Goal: Task Accomplishment & Management: Manage account settings

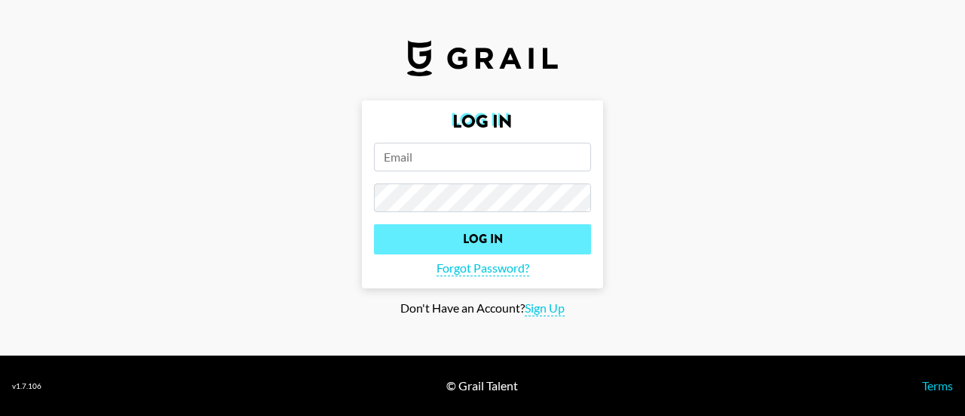
type input "[PERSON_NAME][EMAIL_ADDRESS][PERSON_NAME][DOMAIN_NAME]"
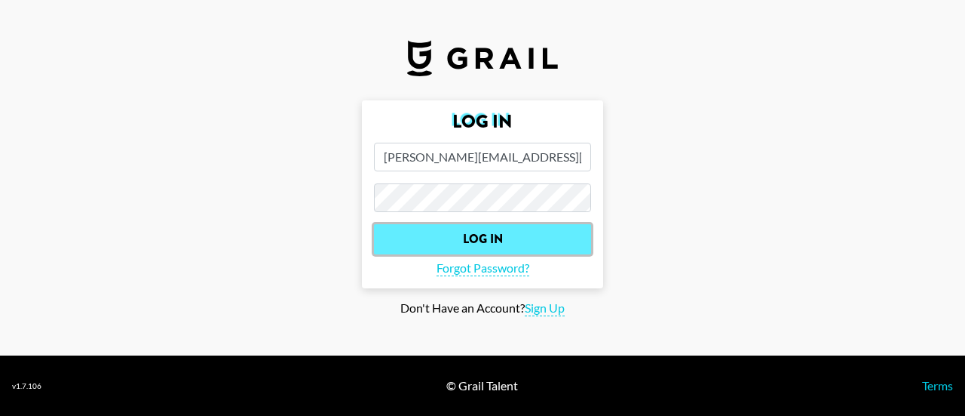
click at [484, 245] on input "Log In" at bounding box center [482, 239] width 217 height 30
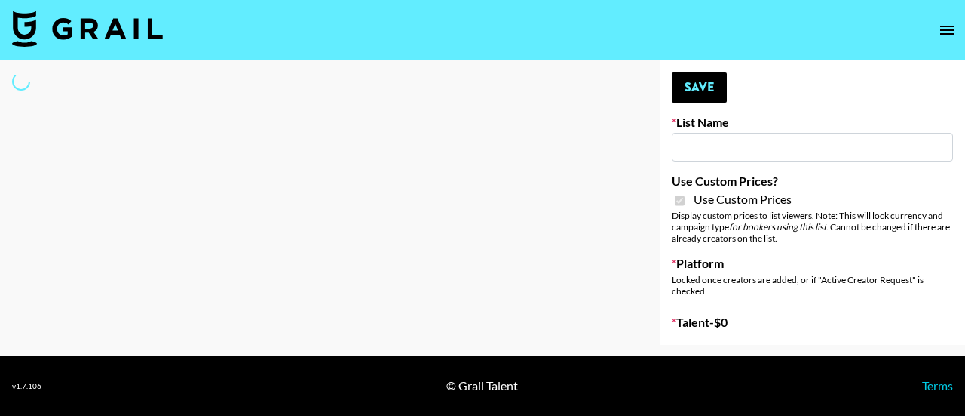
type input "Halovida (10th Oct)"
checkbox input "true"
select select "Brand"
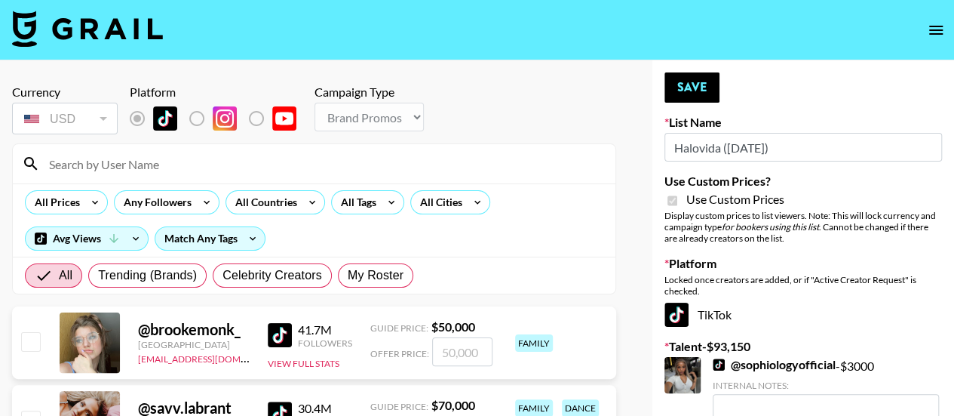
click at [142, 165] on input at bounding box center [323, 164] width 566 height 24
type input "_lav"
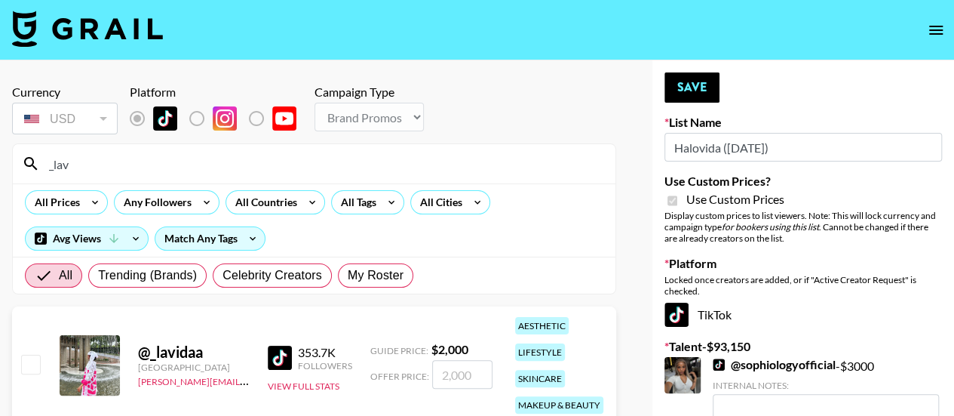
click at [27, 364] on input "checkbox" at bounding box center [30, 364] width 18 height 18
checkbox input "true"
type input "2000"
click at [684, 88] on button "Save" at bounding box center [692, 87] width 55 height 30
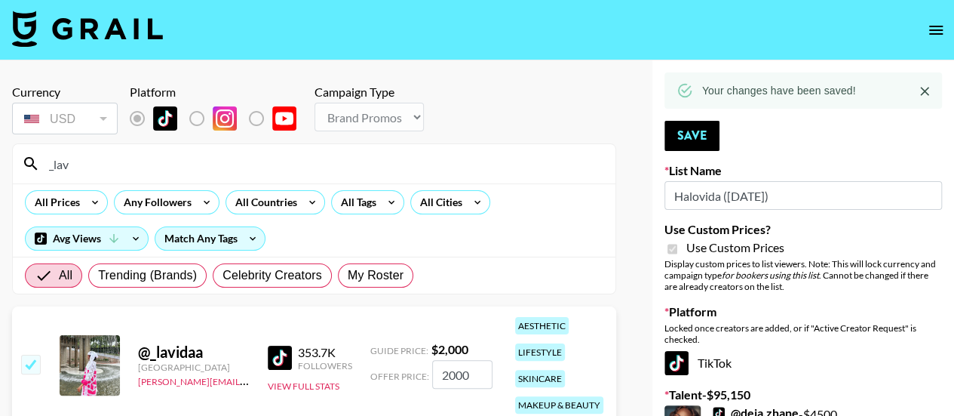
click at [401, 167] on input "_lav" at bounding box center [323, 164] width 566 height 24
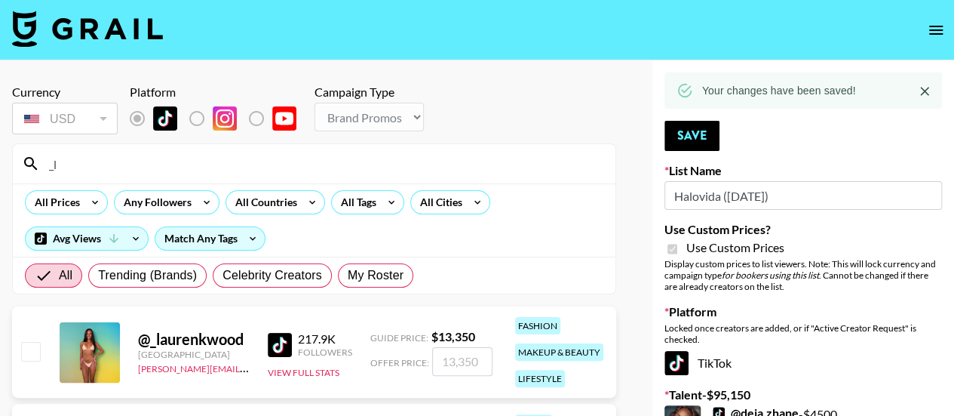
type input "_"
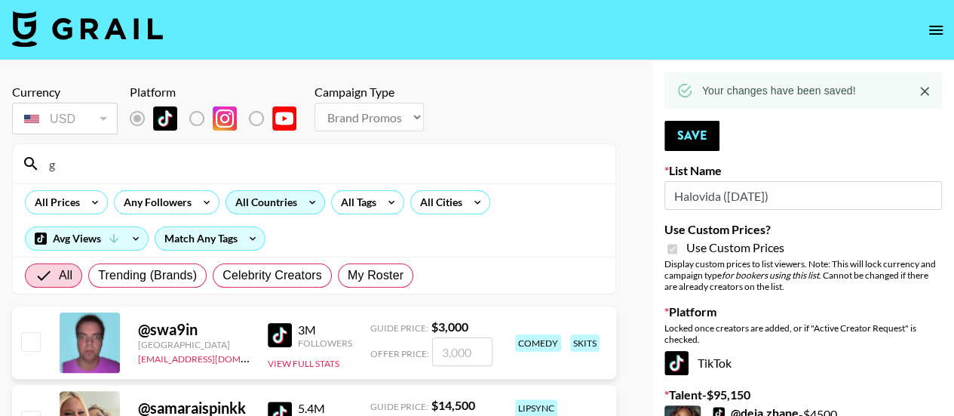
type input "giacanning"
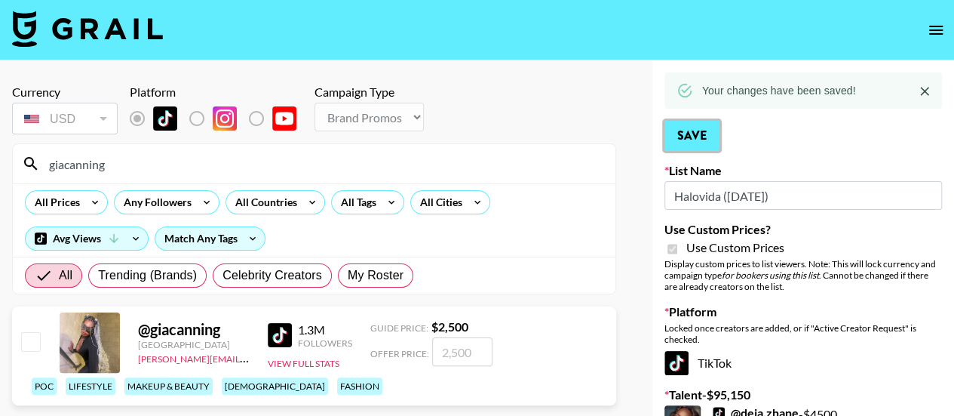
click at [705, 128] on button "Save" at bounding box center [692, 136] width 55 height 30
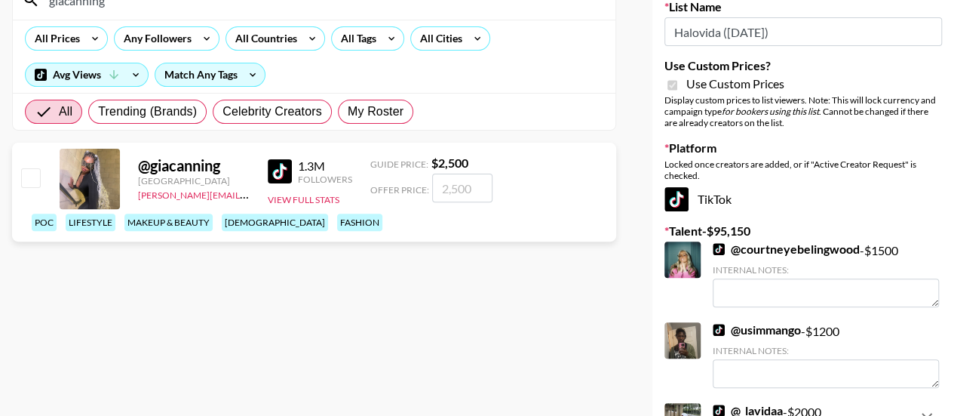
scroll to position [9, 0]
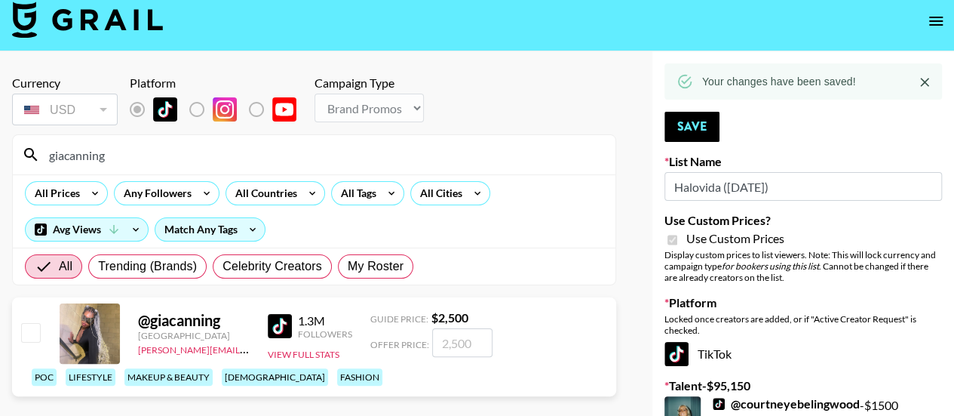
click at [26, 341] on input "checkbox" at bounding box center [30, 332] width 18 height 18
checkbox input "true"
type input "2500"
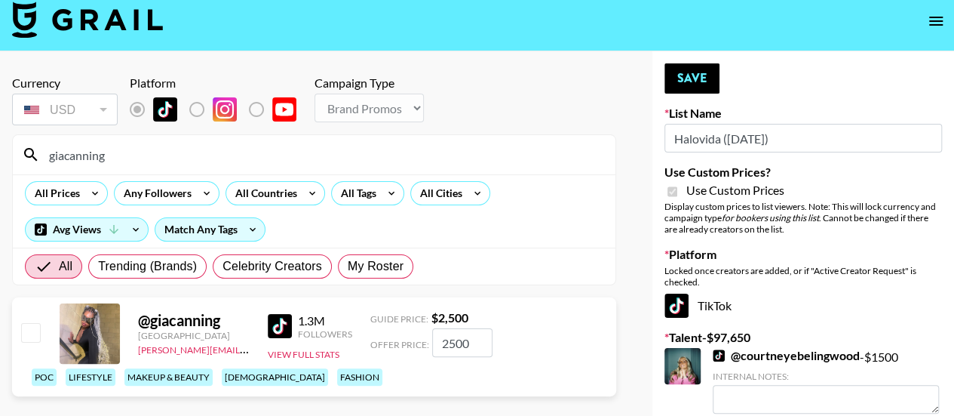
checkbox input "false"
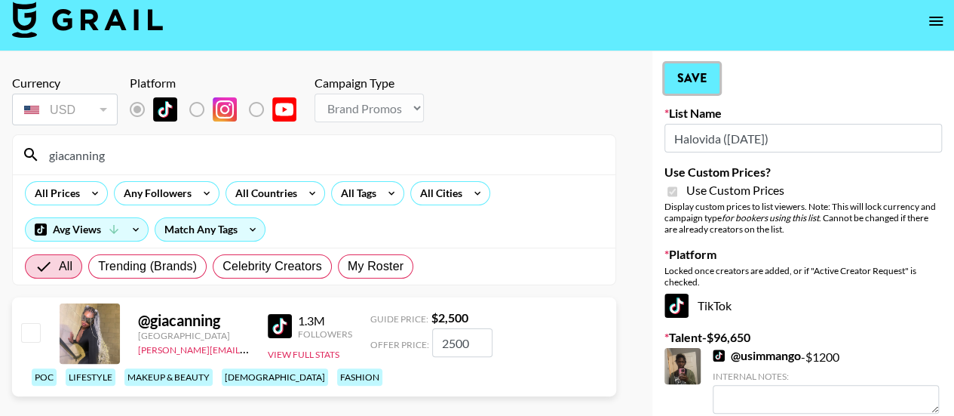
click at [698, 71] on button "Save" at bounding box center [692, 78] width 55 height 30
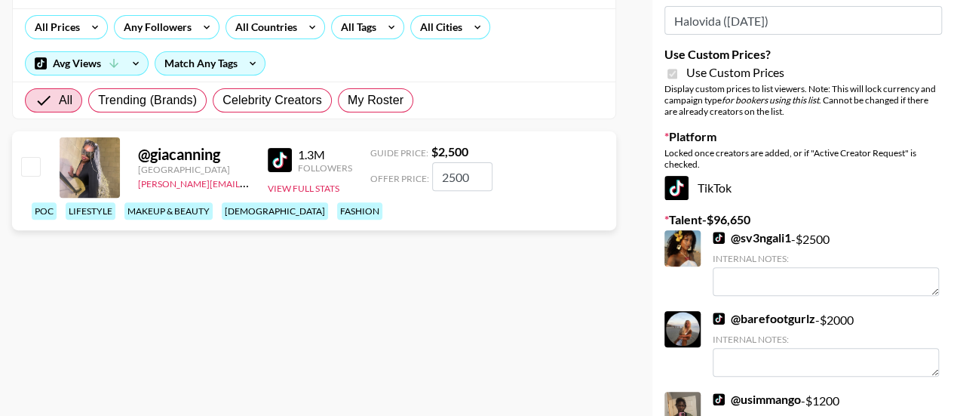
scroll to position [110, 0]
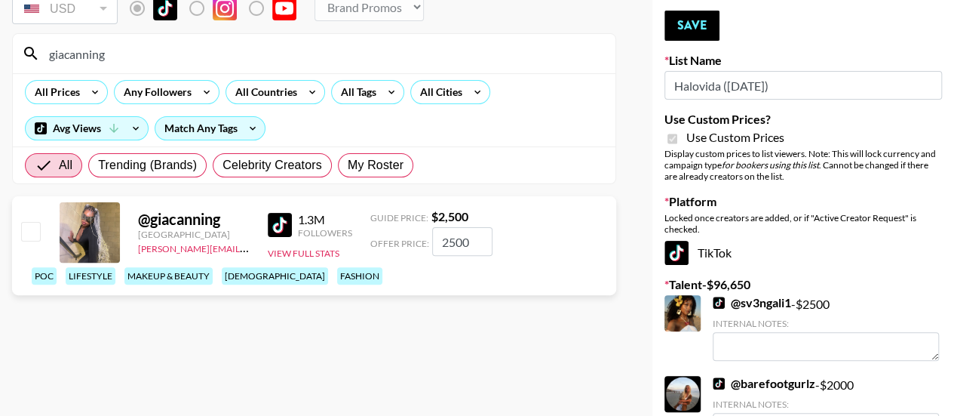
click at [25, 240] on input "checkbox" at bounding box center [30, 231] width 18 height 18
checkbox input "true"
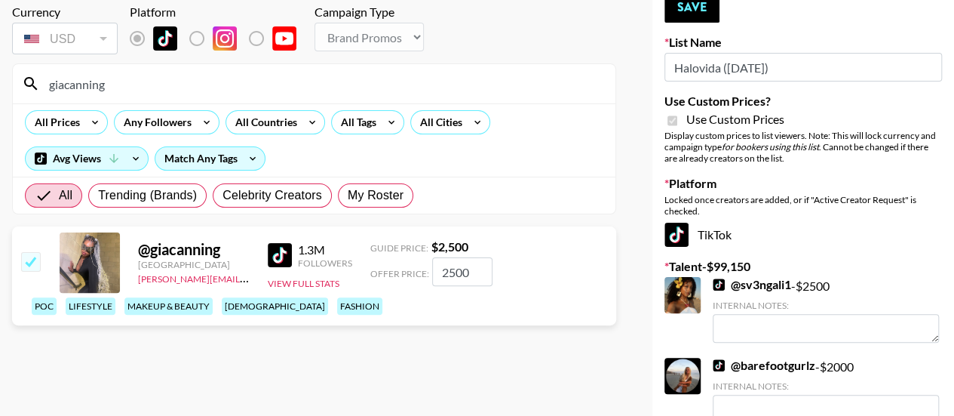
scroll to position [50, 0]
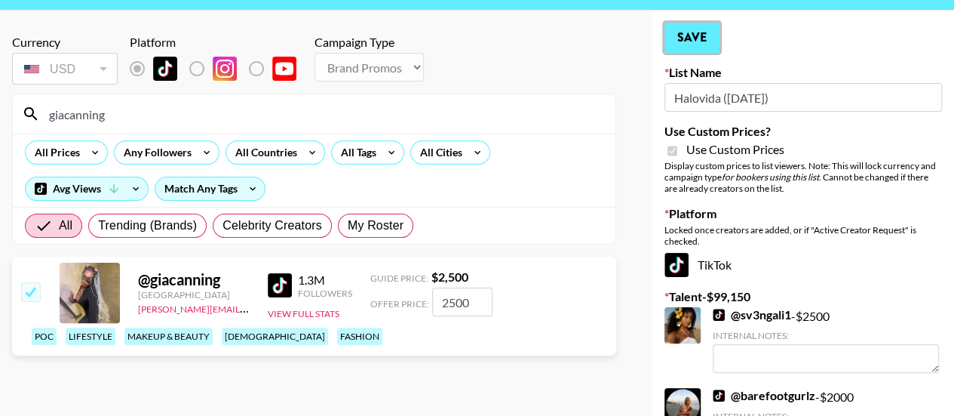
click at [688, 37] on button "Save" at bounding box center [692, 38] width 55 height 30
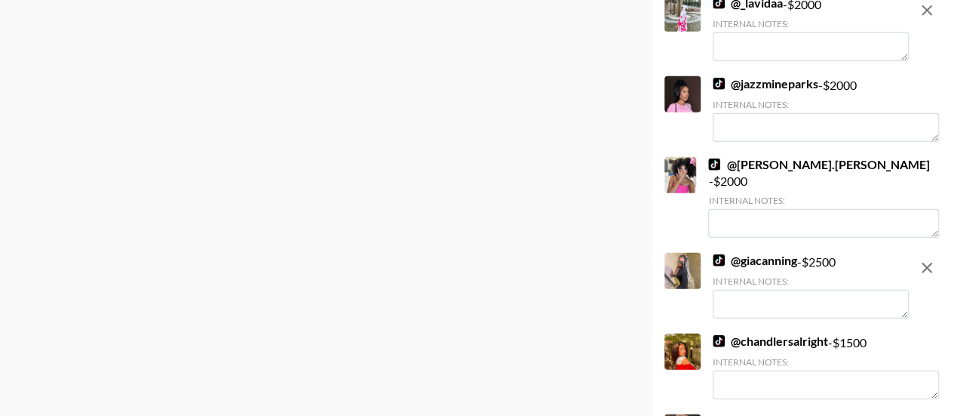
scroll to position [1951, 0]
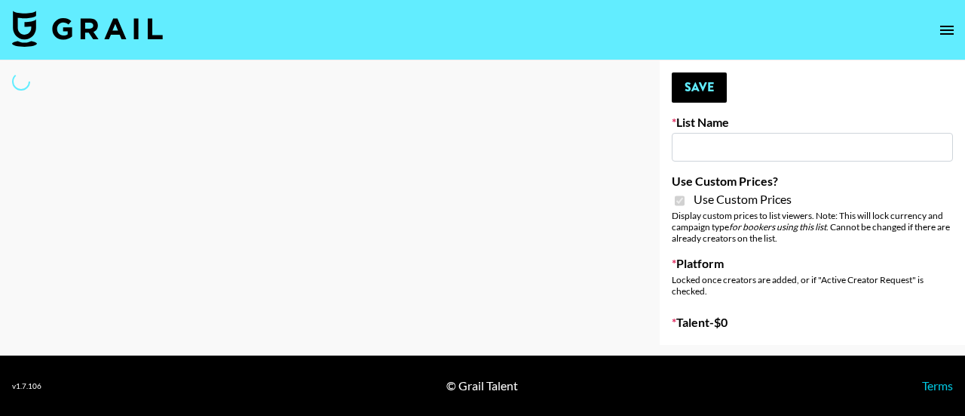
type input "Hily ([DATE])"
checkbox input "true"
select select "Brand"
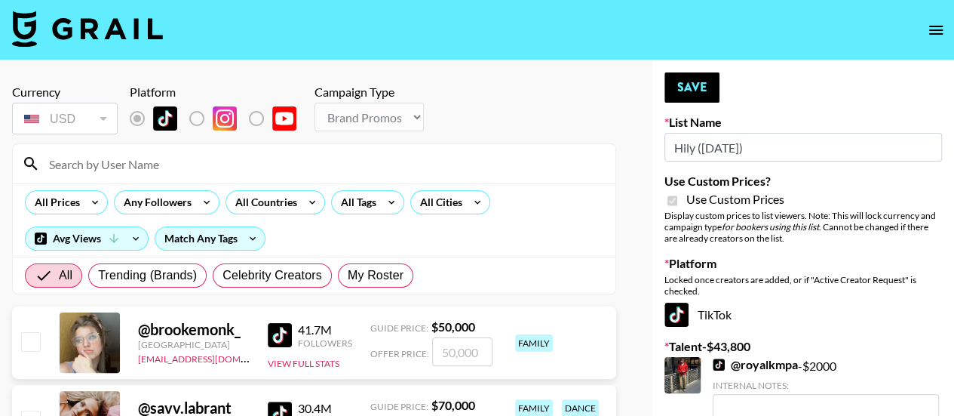
click at [106, 163] on input at bounding box center [323, 164] width 566 height 24
type input "giacanning"
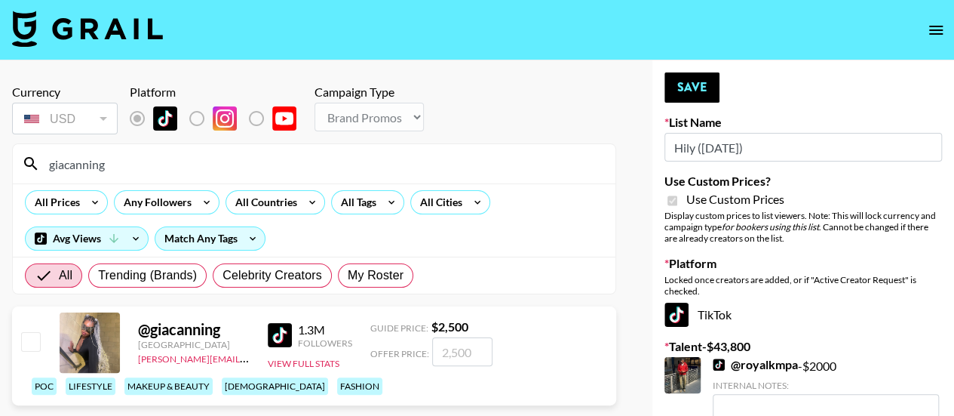
click at [31, 350] on input "checkbox" at bounding box center [30, 341] width 18 height 18
checkbox input "true"
type input "2500"
click at [703, 94] on button "Save" at bounding box center [692, 87] width 55 height 30
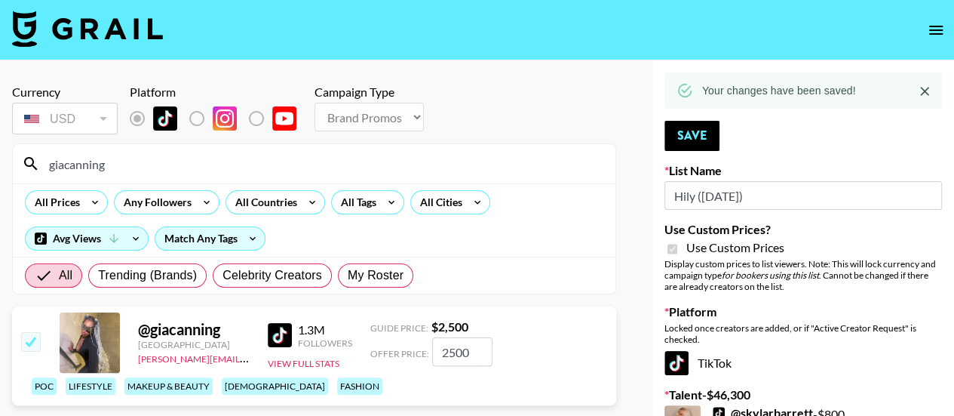
click at [170, 167] on input "giacanning" at bounding box center [323, 164] width 566 height 24
type input "g"
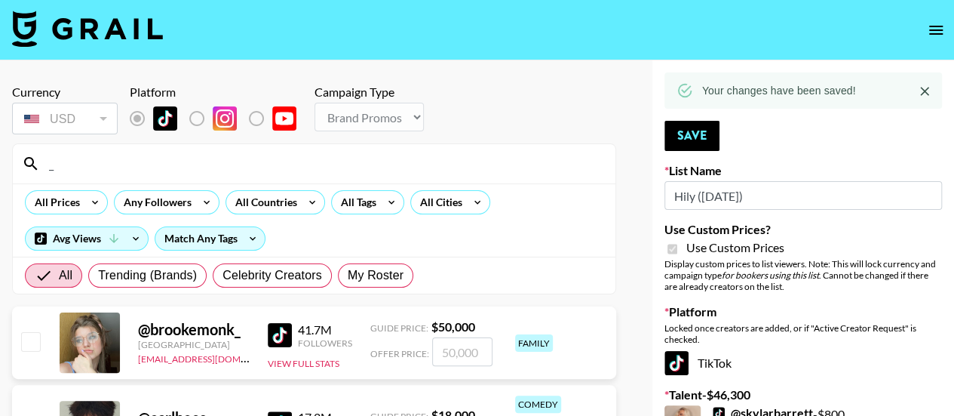
type input "_lav"
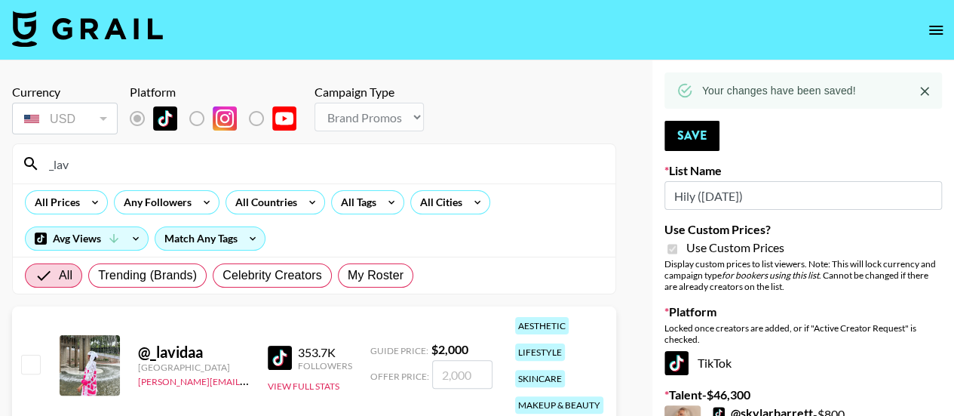
click at [35, 361] on input "checkbox" at bounding box center [30, 364] width 18 height 18
checkbox input "true"
type input "2000"
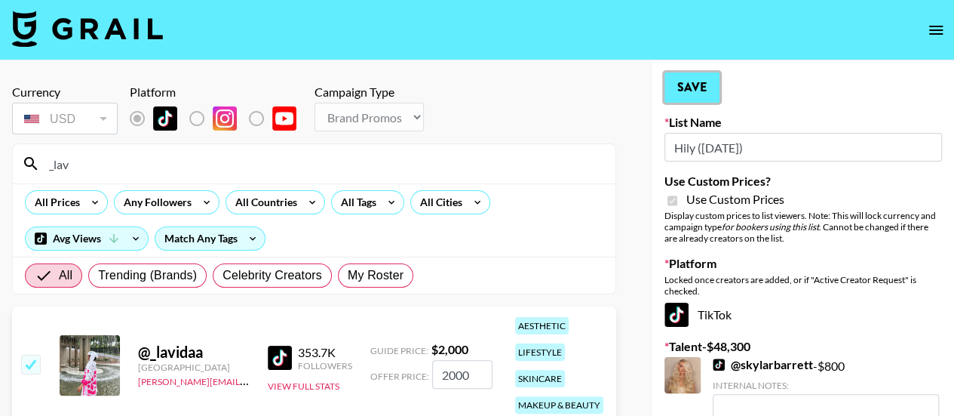
click at [705, 91] on button "Save" at bounding box center [692, 87] width 55 height 30
